Goal: Find specific page/section: Find specific page/section

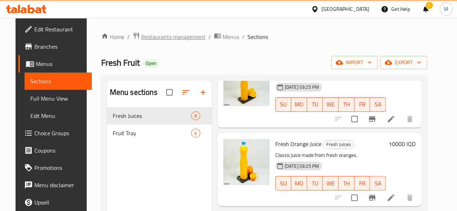
click at [161, 35] on span "Restaurants management" at bounding box center [173, 37] width 64 height 9
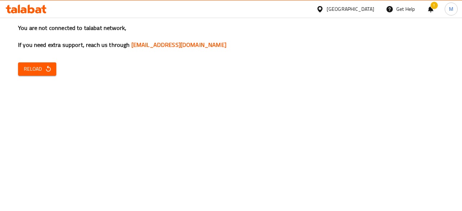
click at [51, 65] on icon "button" at bounding box center [48, 68] width 7 height 7
click at [45, 73] on span "Reload" at bounding box center [37, 69] width 27 height 9
click at [45, 76] on div "You are not connected to talabat network, If you need extra support, reach us t…" at bounding box center [231, 105] width 462 height 211
click at [32, 63] on button "Reload" at bounding box center [37, 69] width 38 height 13
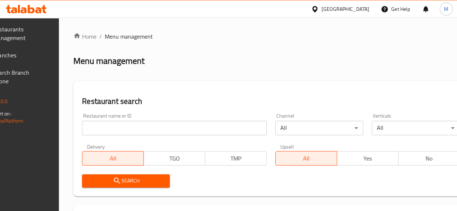
click at [150, 126] on input "search" at bounding box center [174, 128] width 185 height 14
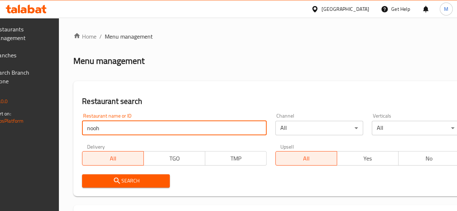
type input "nooh"
click button "Search" at bounding box center [126, 181] width 88 height 13
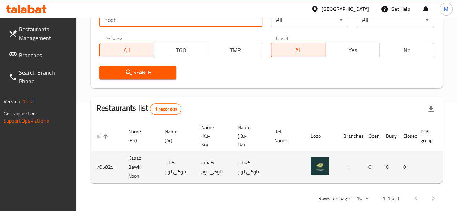
scroll to position [0, 72]
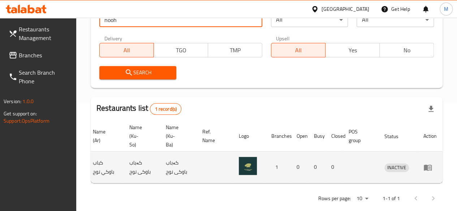
click at [428, 168] on icon "enhanced table" at bounding box center [427, 167] width 9 height 9
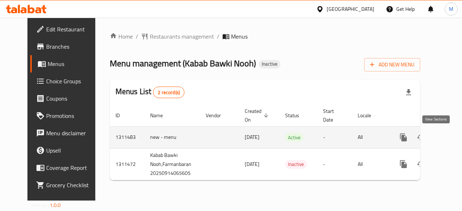
click at [452, 137] on icon "enhanced table" at bounding box center [456, 137] width 9 height 9
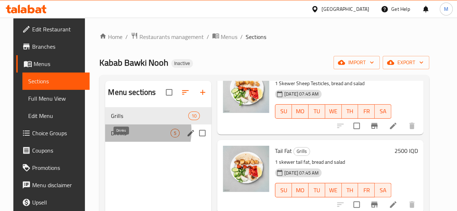
click at [121, 138] on span "Drinks" at bounding box center [141, 133] width 60 height 9
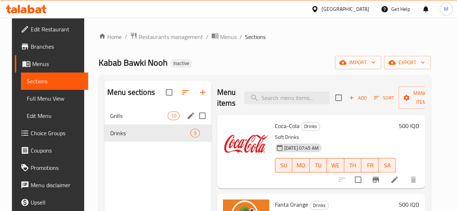
click at [119, 120] on span "Grills" at bounding box center [138, 116] width 57 height 9
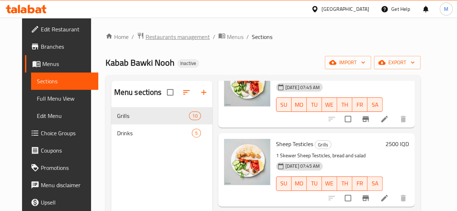
click at [150, 37] on span "Restaurants management" at bounding box center [178, 37] width 64 height 9
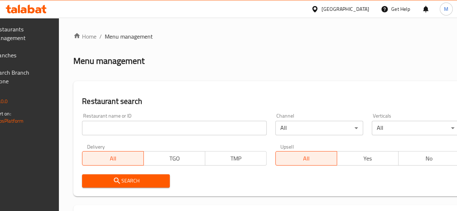
click at [130, 126] on input "search" at bounding box center [174, 128] width 185 height 14
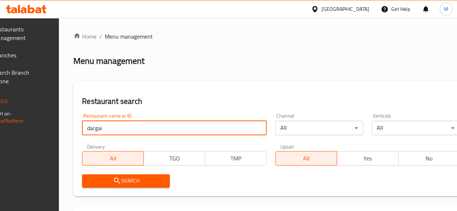
type input "dargai"
click button "Search" at bounding box center [126, 181] width 88 height 13
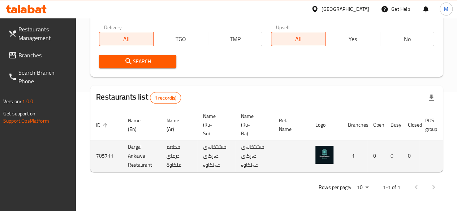
scroll to position [0, 74]
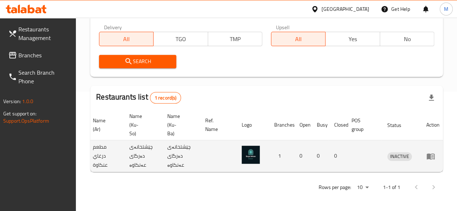
click at [427, 154] on icon "enhanced table" at bounding box center [431, 157] width 8 height 6
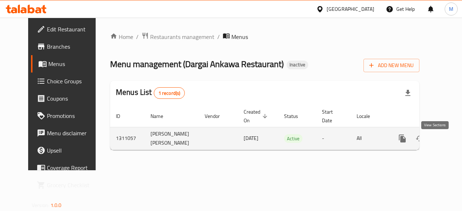
click at [451, 143] on icon "enhanced table" at bounding box center [455, 138] width 9 height 9
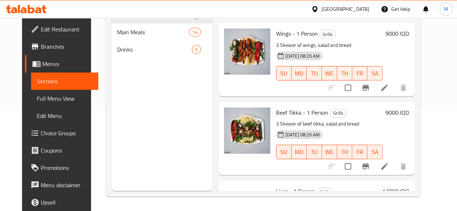
scroll to position [133, 0]
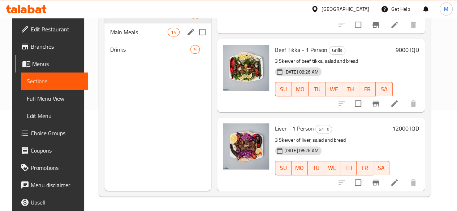
click at [117, 36] on span "Main Meals" at bounding box center [138, 32] width 57 height 9
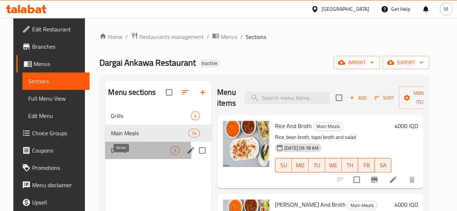
click at [124, 155] on span "Drinks" at bounding box center [141, 150] width 60 height 9
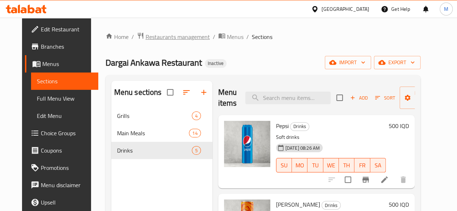
click at [158, 38] on span "Restaurants management" at bounding box center [178, 37] width 64 height 9
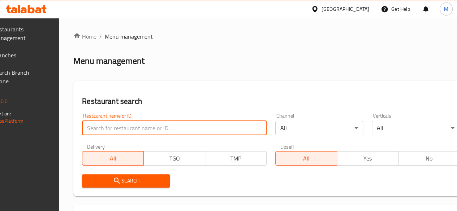
click at [135, 123] on input "search" at bounding box center [174, 128] width 185 height 14
type input "abu farah"
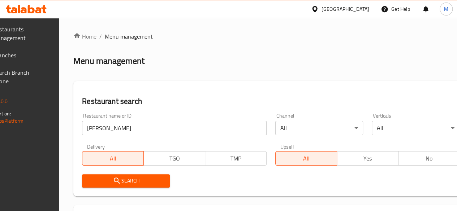
click at [164, 183] on span "Search" at bounding box center [126, 181] width 76 height 9
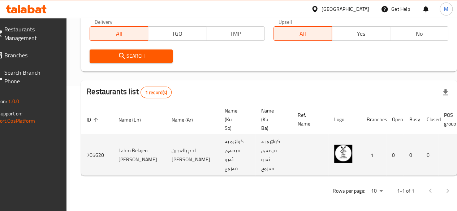
scroll to position [0, 72]
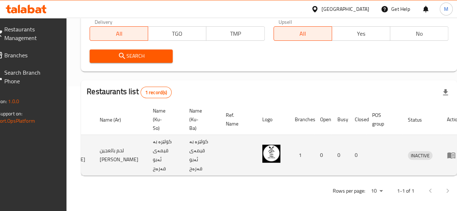
click at [447, 151] on icon "enhanced table" at bounding box center [451, 155] width 9 height 9
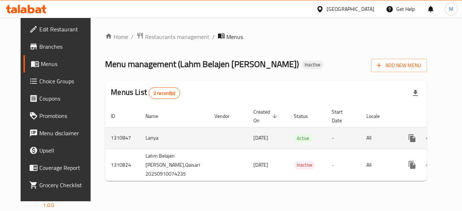
click at [457, 141] on icon "enhanced table" at bounding box center [464, 138] width 9 height 9
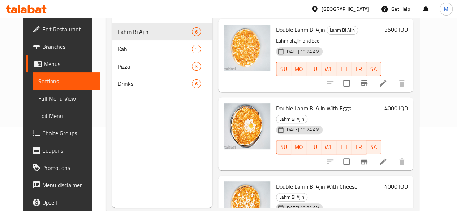
scroll to position [101, 0]
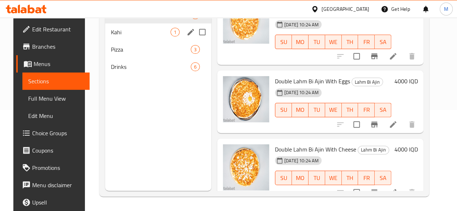
click at [142, 37] on div "Kahi 1" at bounding box center [158, 31] width 106 height 17
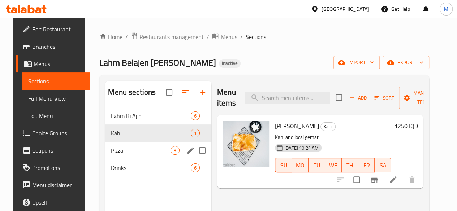
click at [119, 155] on span "Pizza" at bounding box center [141, 150] width 60 height 9
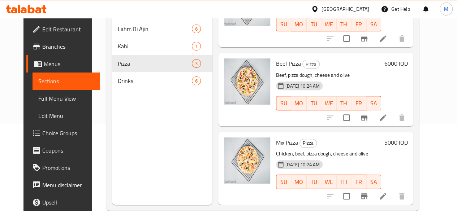
scroll to position [101, 0]
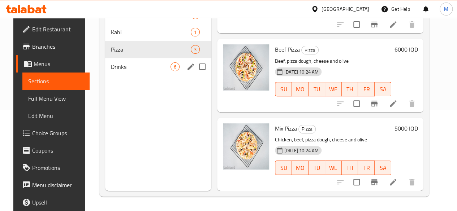
click at [111, 71] on span "Drinks" at bounding box center [141, 67] width 60 height 9
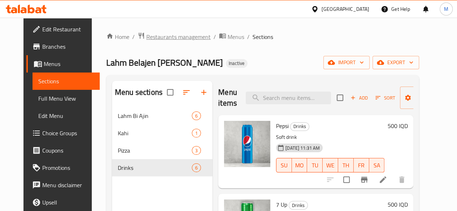
click at [147, 38] on span "Restaurants management" at bounding box center [178, 37] width 64 height 9
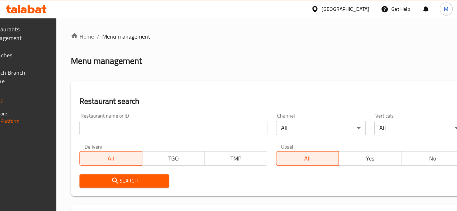
click at [150, 125] on input "search" at bounding box center [173, 128] width 188 height 14
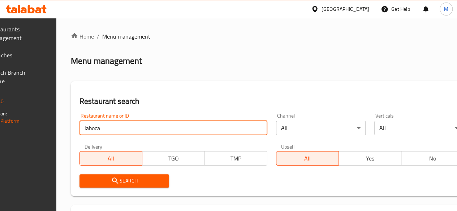
type input "laboca"
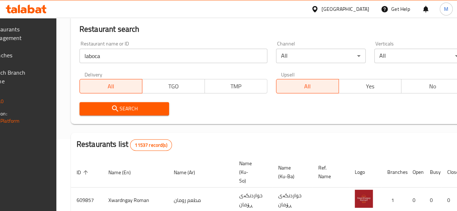
click at [144, 109] on span "Search" at bounding box center [124, 108] width 78 height 9
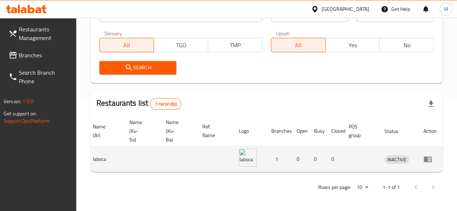
click at [424, 154] on td "enhanced table" at bounding box center [430, 160] width 25 height 26
click at [428, 158] on icon "enhanced table" at bounding box center [429, 159] width 3 height 3
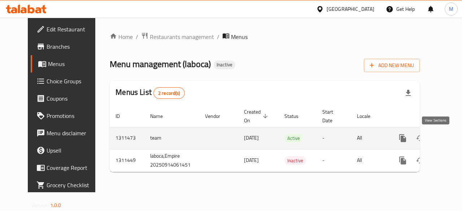
click at [452, 136] on icon "enhanced table" at bounding box center [455, 138] width 7 height 7
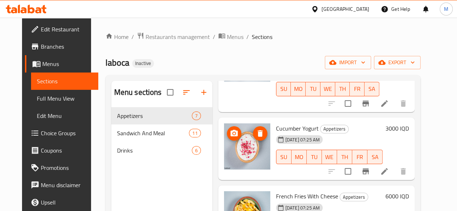
scroll to position [337, 0]
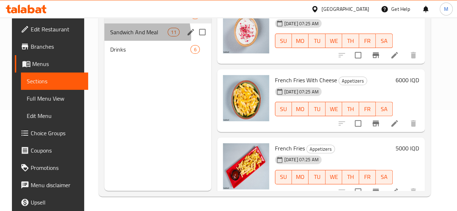
click at [120, 41] on div "Sandwich And Meal 11" at bounding box center [157, 31] width 107 height 17
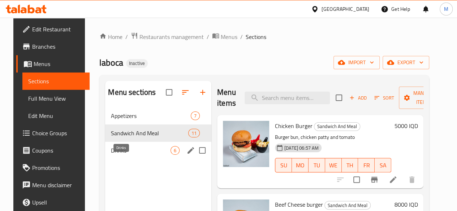
click at [127, 155] on span "Drinks" at bounding box center [141, 150] width 60 height 9
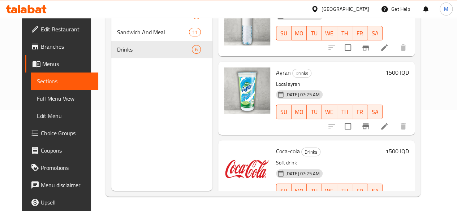
scroll to position [35, 0]
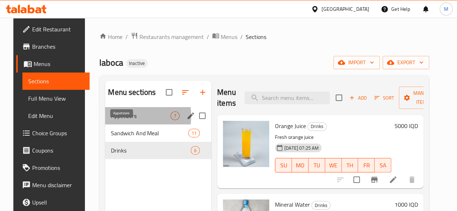
click at [112, 120] on span "Appetizers" at bounding box center [141, 116] width 60 height 9
